Goal: Navigation & Orientation: Find specific page/section

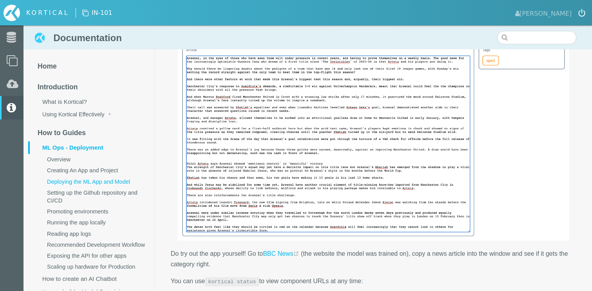
scroll to position [3505, 0]
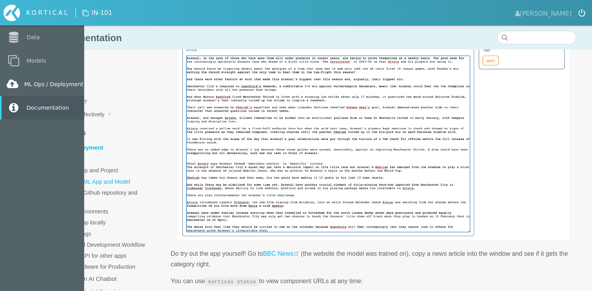
click at [57, 85] on link "ML Ops / Deployment" at bounding box center [42, 84] width 84 height 24
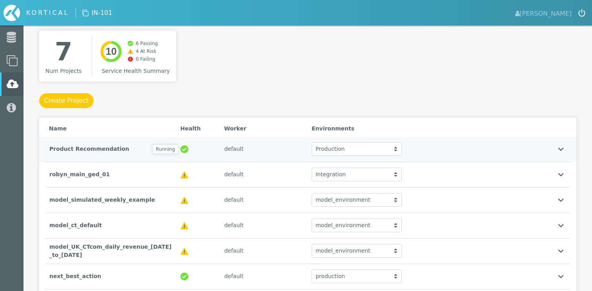
scroll to position [83, 0]
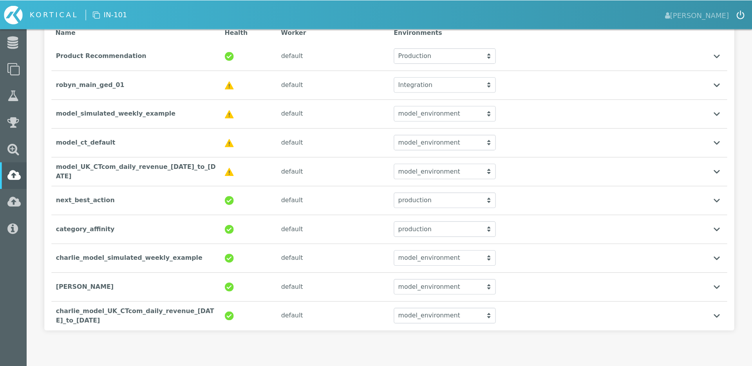
scroll to position [85, 0]
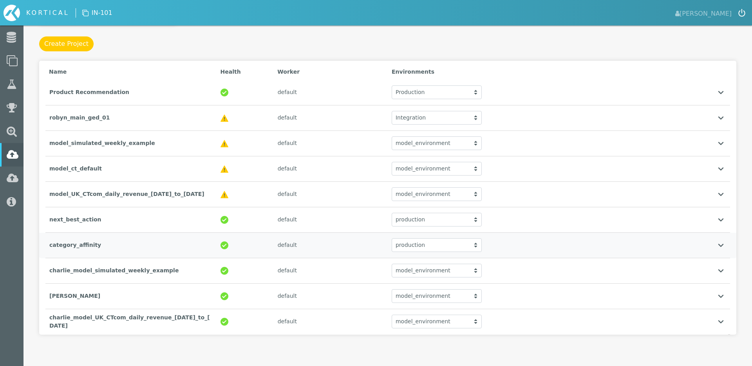
click at [180, 246] on div "category_affinity" at bounding box center [130, 245] width 171 height 16
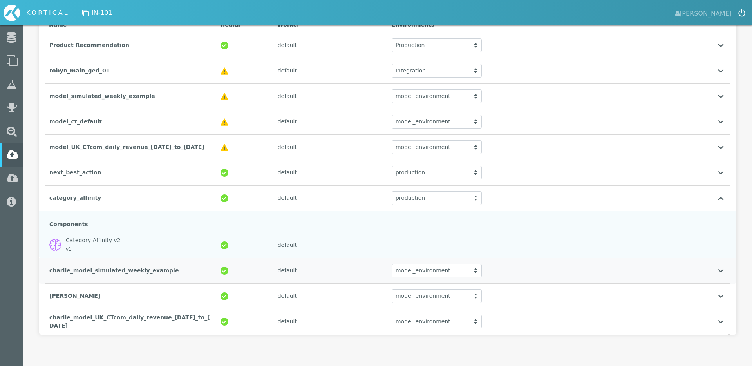
click at [142, 268] on div "charlie_model_simulated_weekly_example" at bounding box center [130, 270] width 171 height 16
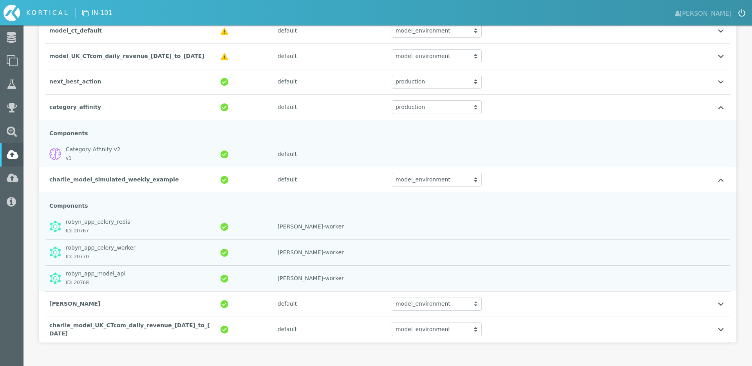
scroll to position [230, 0]
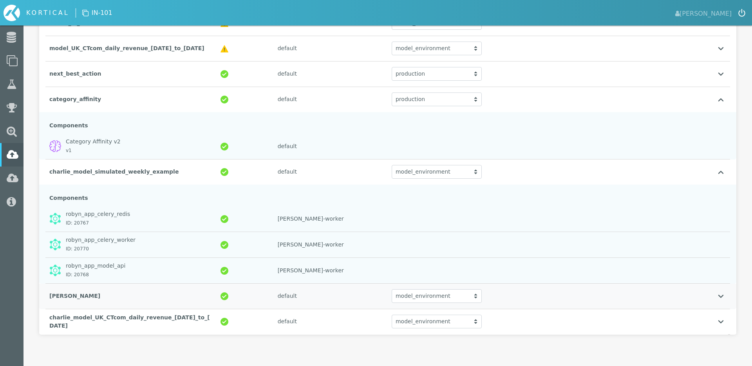
click at [144, 291] on div "[PERSON_NAME]" at bounding box center [130, 296] width 171 height 16
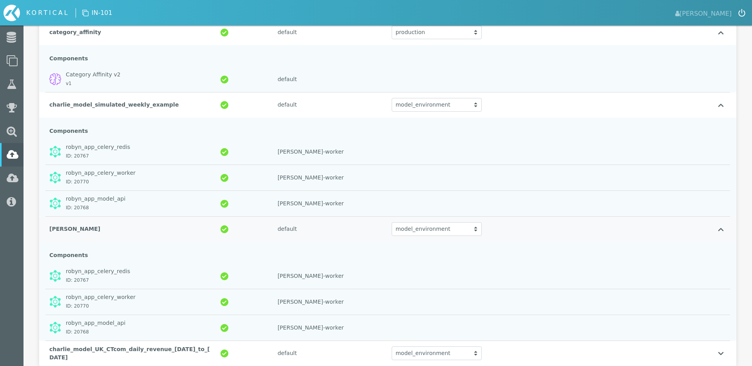
scroll to position [329, 0]
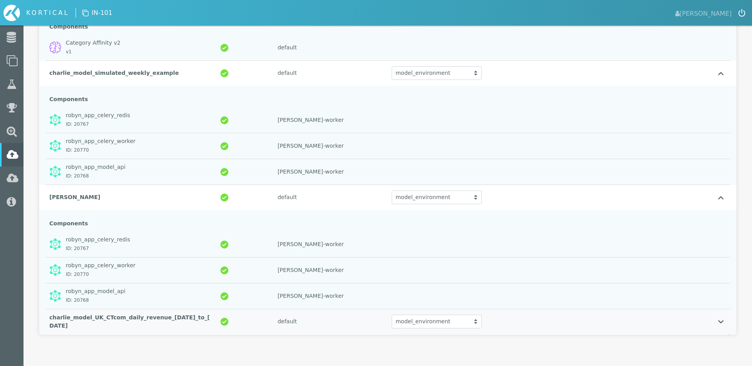
click at [137, 291] on div "charlie_model_UK_CTcom_daily_revenue_[DATE]_to_[DATE]" at bounding box center [130, 321] width 171 height 24
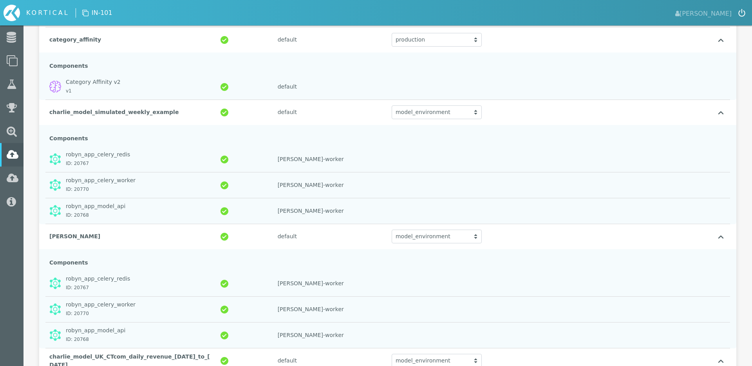
scroll to position [289, 0]
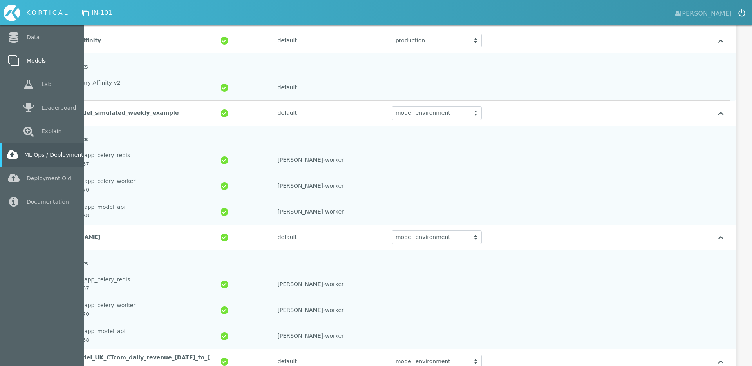
click at [53, 61] on link "Models" at bounding box center [42, 61] width 84 height 24
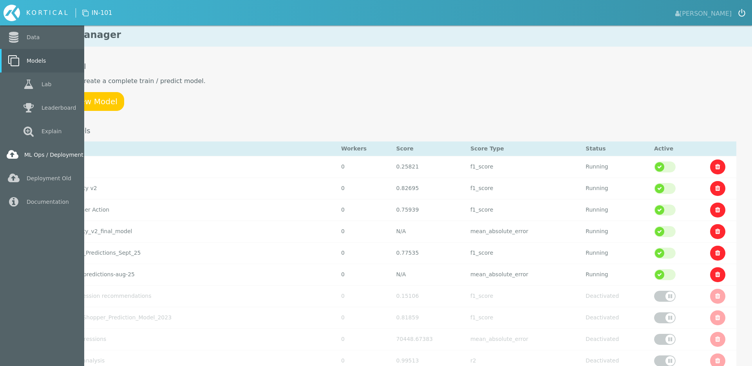
click at [49, 159] on link "ML Ops / Deployment" at bounding box center [42, 155] width 84 height 24
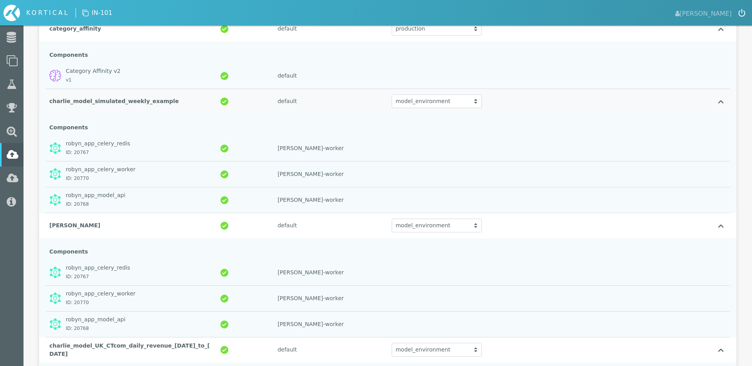
scroll to position [302, 0]
drag, startPoint x: 166, startPoint y: 101, endPoint x: 90, endPoint y: 102, distance: 75.6
click at [90, 102] on div "charlie_model_simulated_weekly_example" at bounding box center [130, 100] width 171 height 16
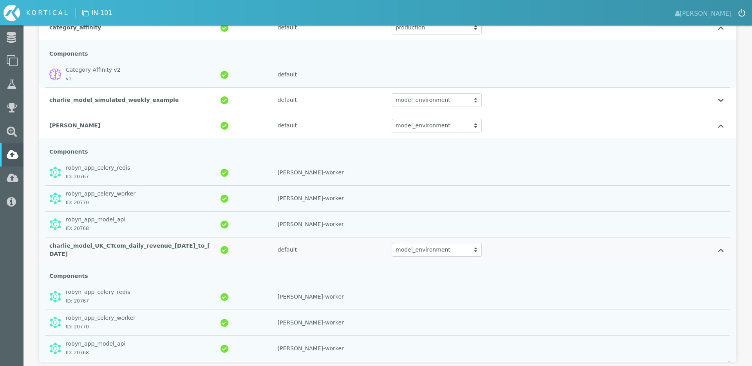
drag, startPoint x: 88, startPoint y: 252, endPoint x: 50, endPoint y: 247, distance: 37.9
click at [50, 247] on div "charlie_model_UK_CTcom_daily_revenue_[DATE]_to_[DATE]" at bounding box center [130, 250] width 171 height 24
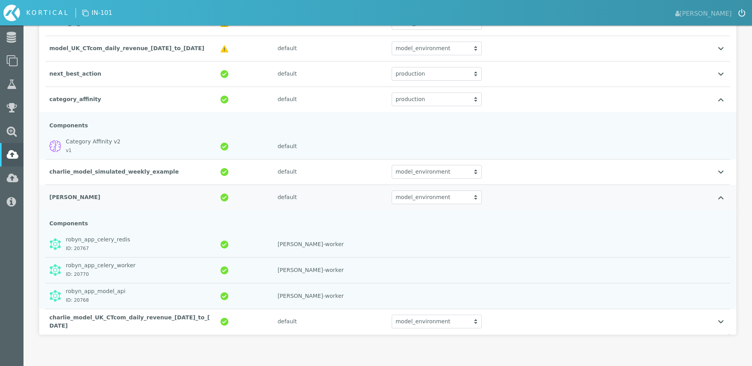
click at [124, 197] on div "[PERSON_NAME]" at bounding box center [130, 197] width 171 height 16
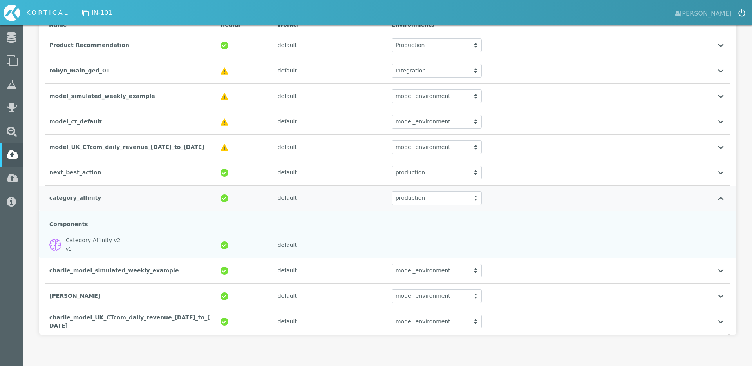
click at [108, 202] on div "category_affinity" at bounding box center [130, 198] width 171 height 16
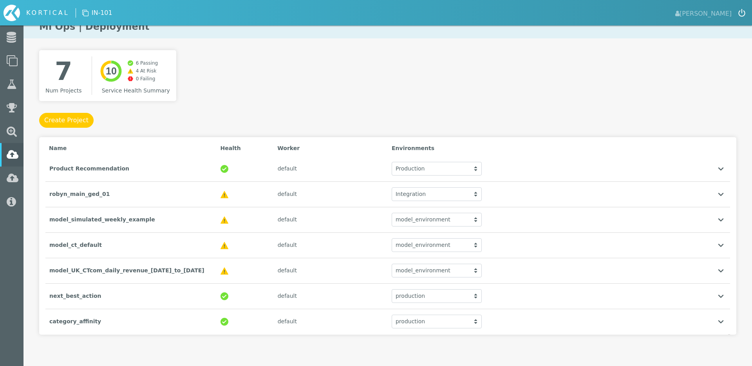
scroll to position [8, 0]
